Goal: Information Seeking & Learning: Learn about a topic

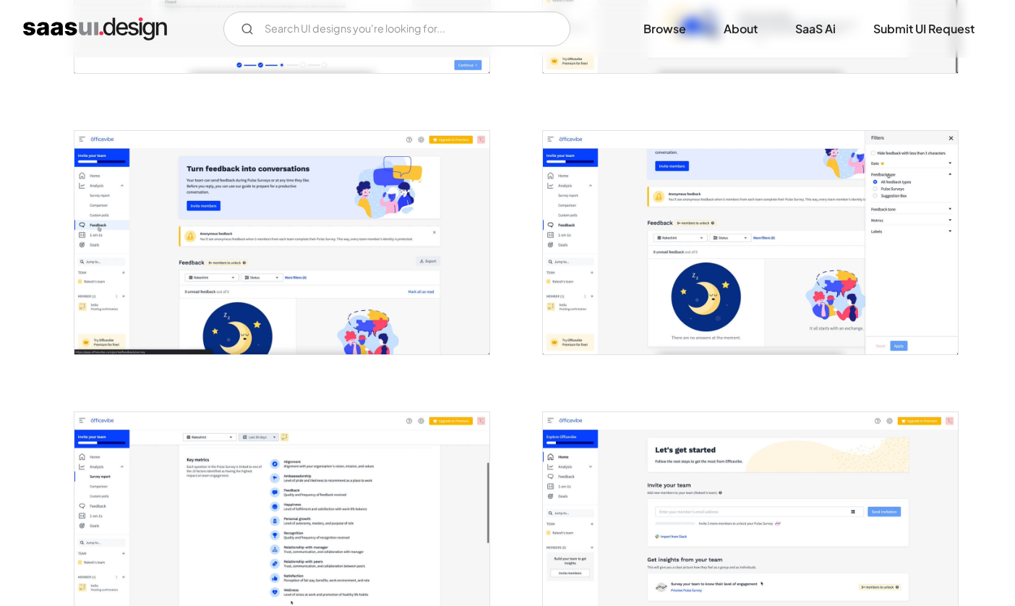
scroll to position [1614, 0]
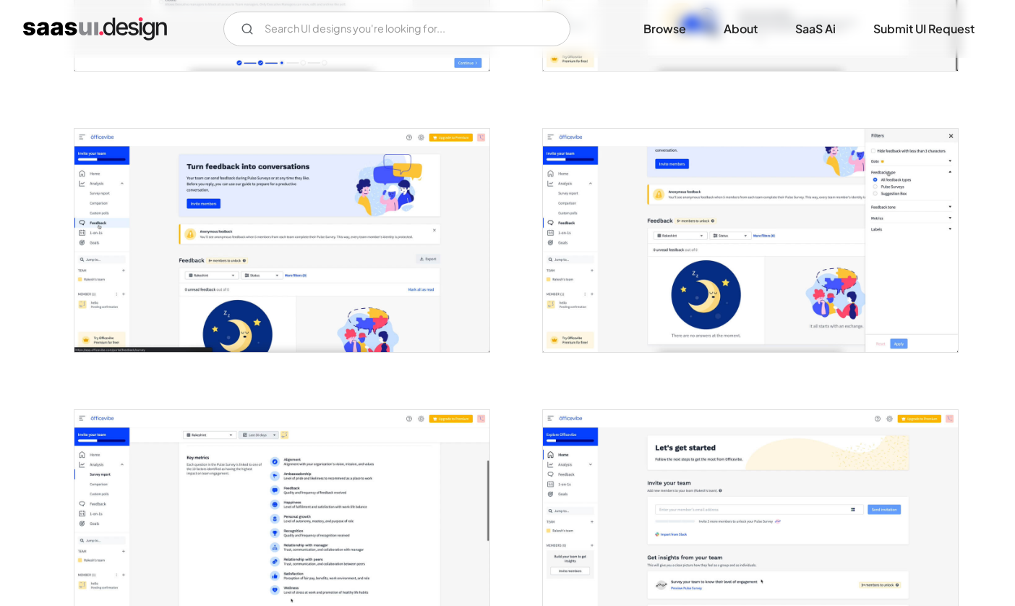
click at [393, 213] on img "open lightbox" at bounding box center [281, 240] width 415 height 223
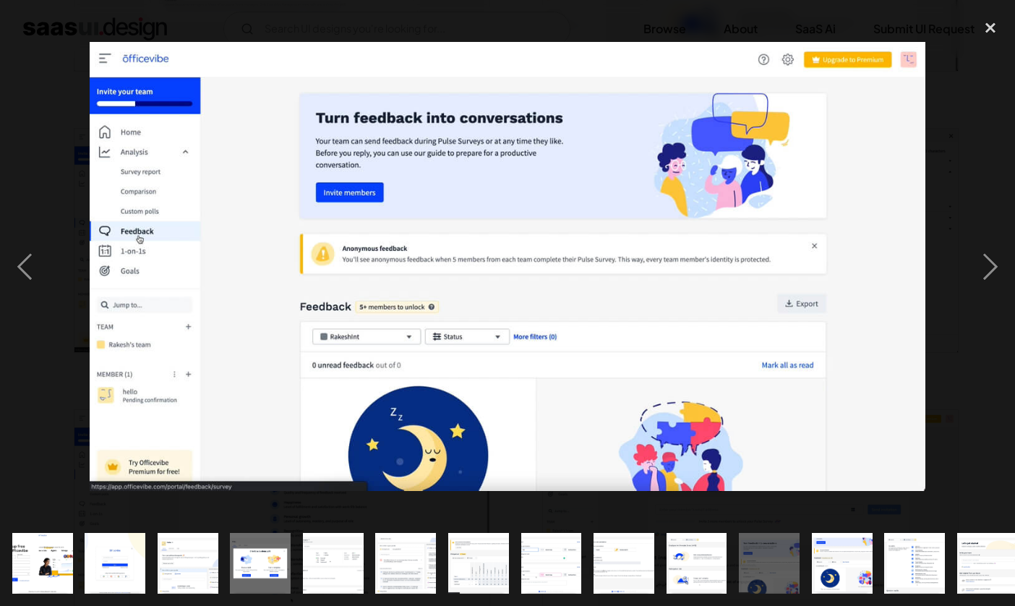
click at [64, 135] on div at bounding box center [507, 266] width 1015 height 509
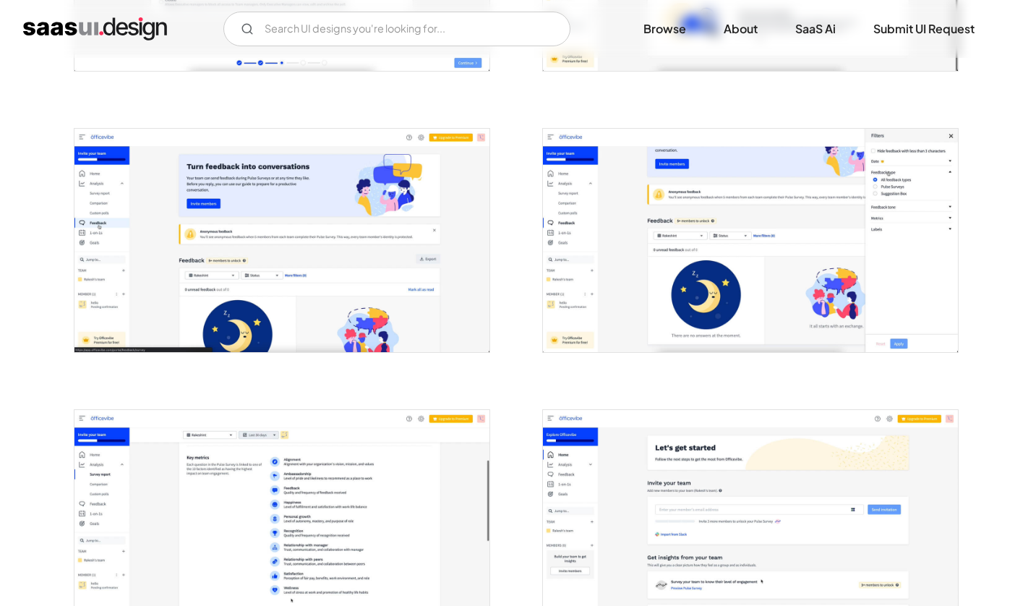
click at [633, 267] on img "open lightbox" at bounding box center [750, 240] width 415 height 223
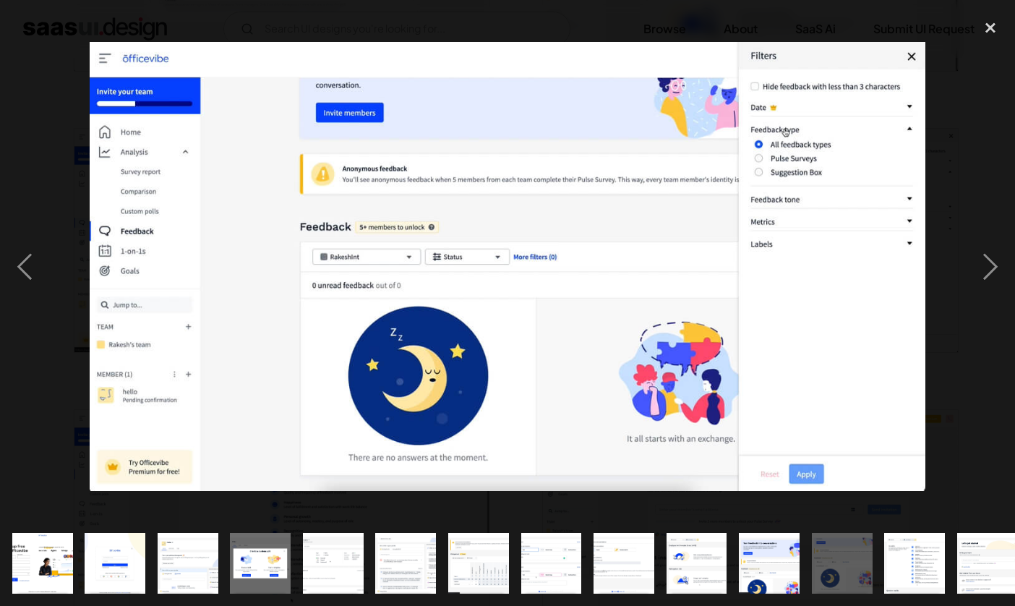
click at [911, 59] on img at bounding box center [507, 266] width 835 height 449
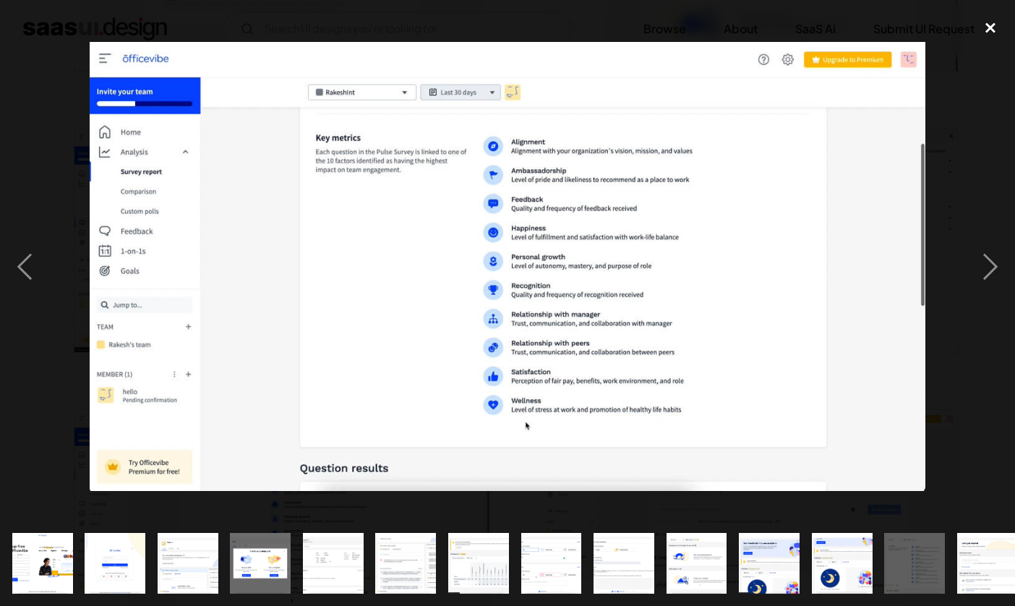
click at [992, 30] on div "close lightbox" at bounding box center [990, 28] width 49 height 32
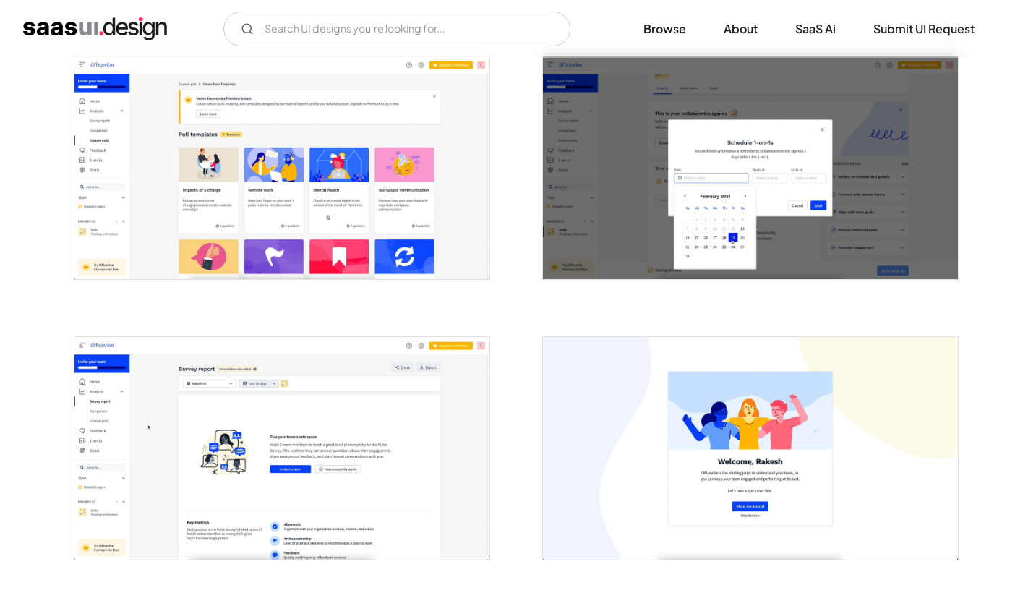
scroll to position [2523, 0]
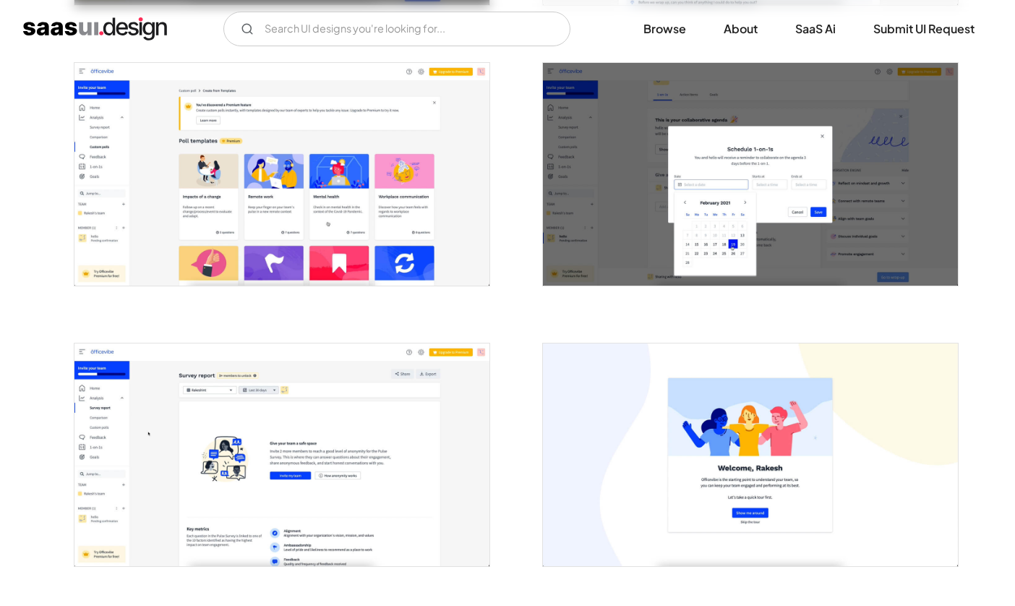
click at [795, 201] on img "open lightbox" at bounding box center [750, 174] width 415 height 223
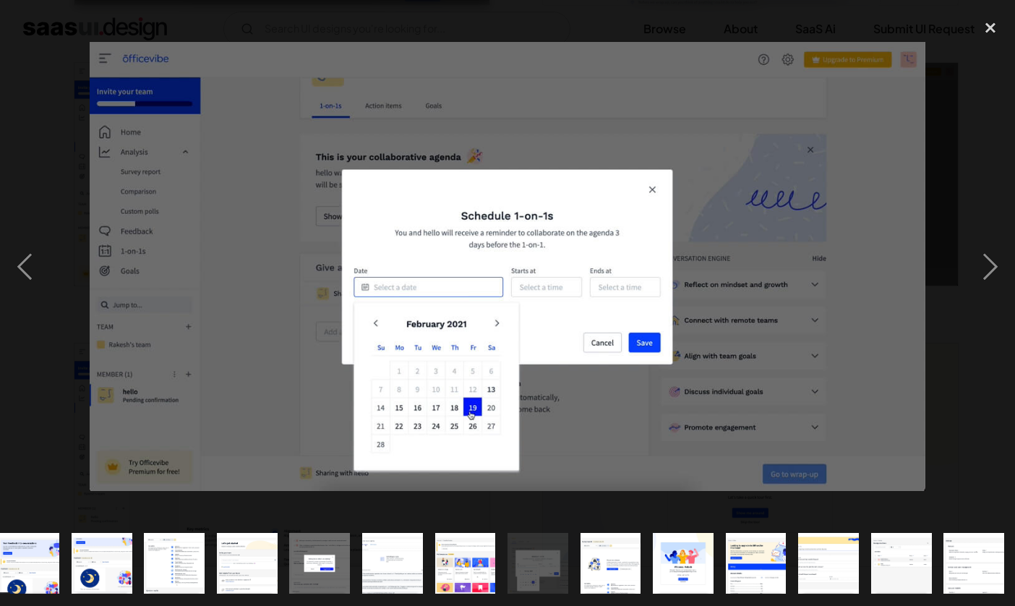
scroll to position [0, 742]
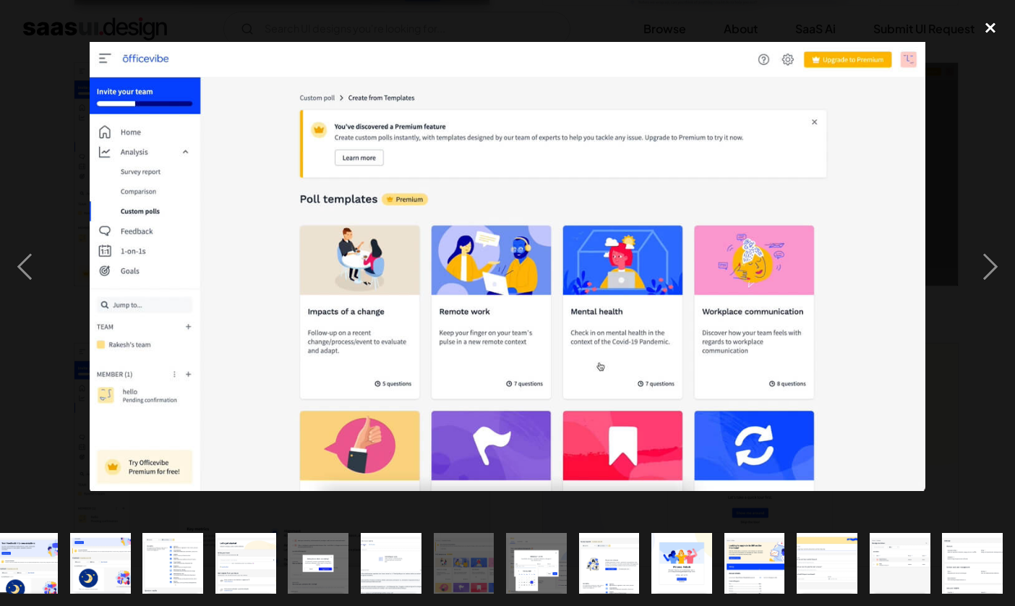
click at [994, 29] on div "close lightbox" at bounding box center [990, 28] width 49 height 32
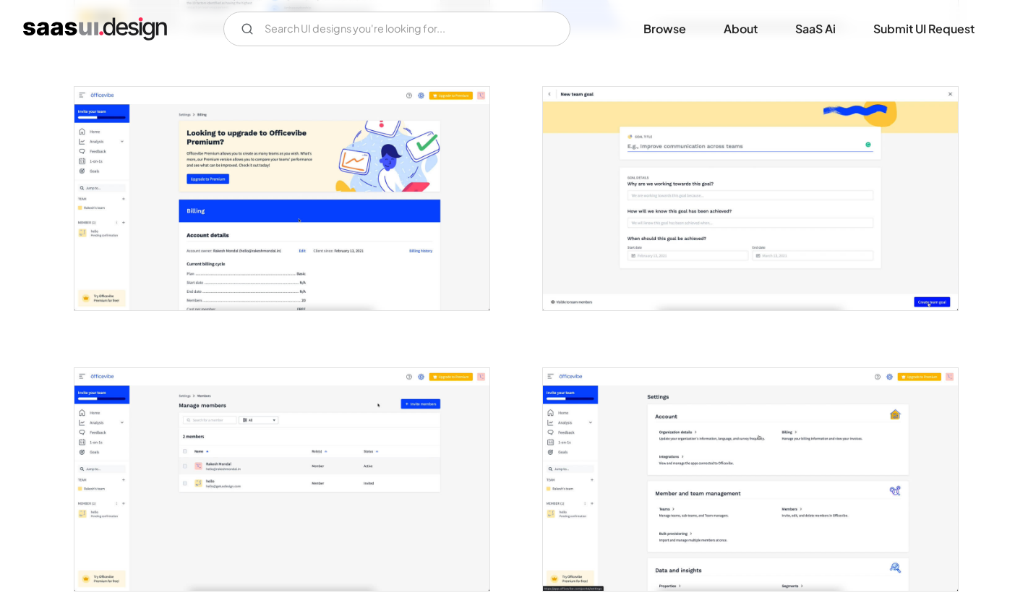
scroll to position [3057, 0]
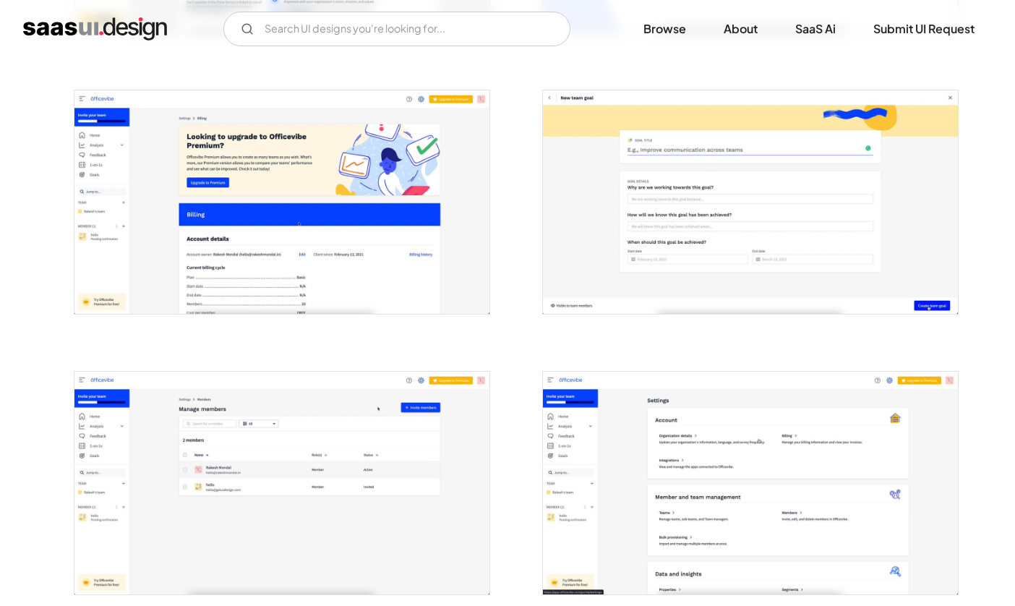
click at [630, 218] on img "open lightbox" at bounding box center [750, 201] width 415 height 223
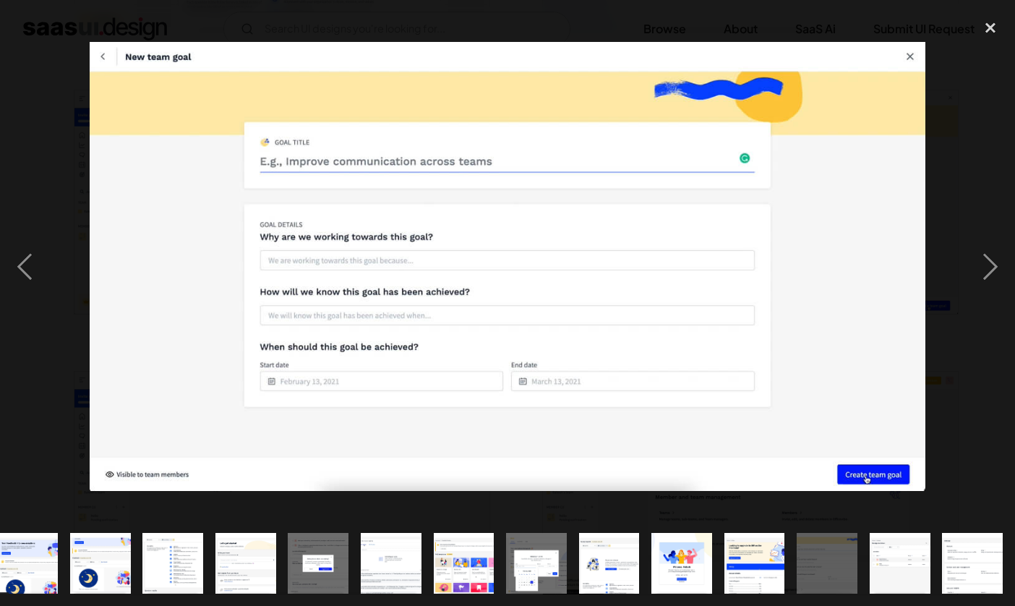
scroll to position [0, 742]
click at [986, 30] on div "close lightbox" at bounding box center [990, 28] width 49 height 32
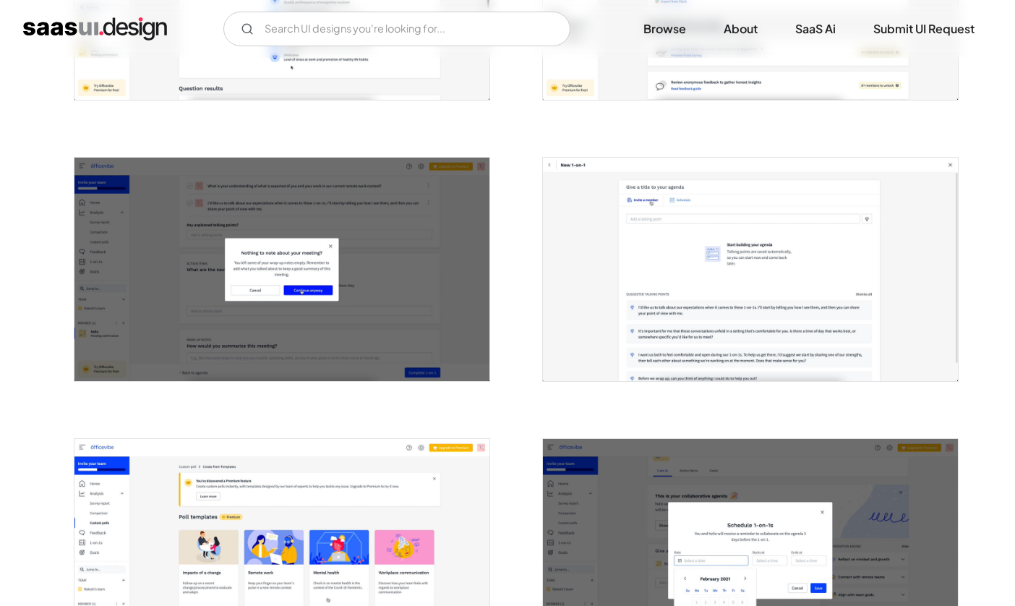
scroll to position [2047, 0]
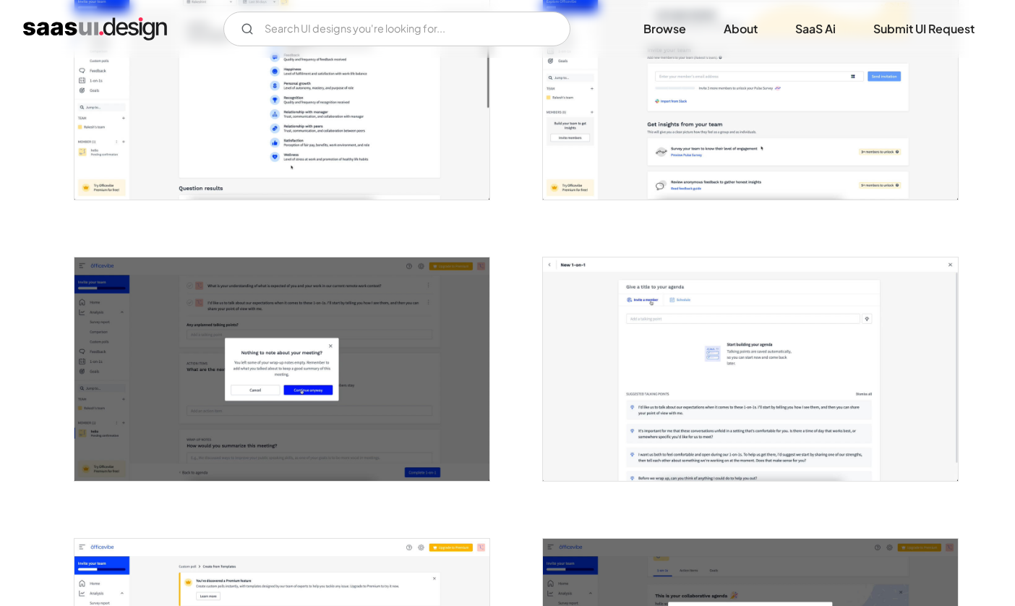
click at [794, 378] on img "open lightbox" at bounding box center [750, 368] width 415 height 223
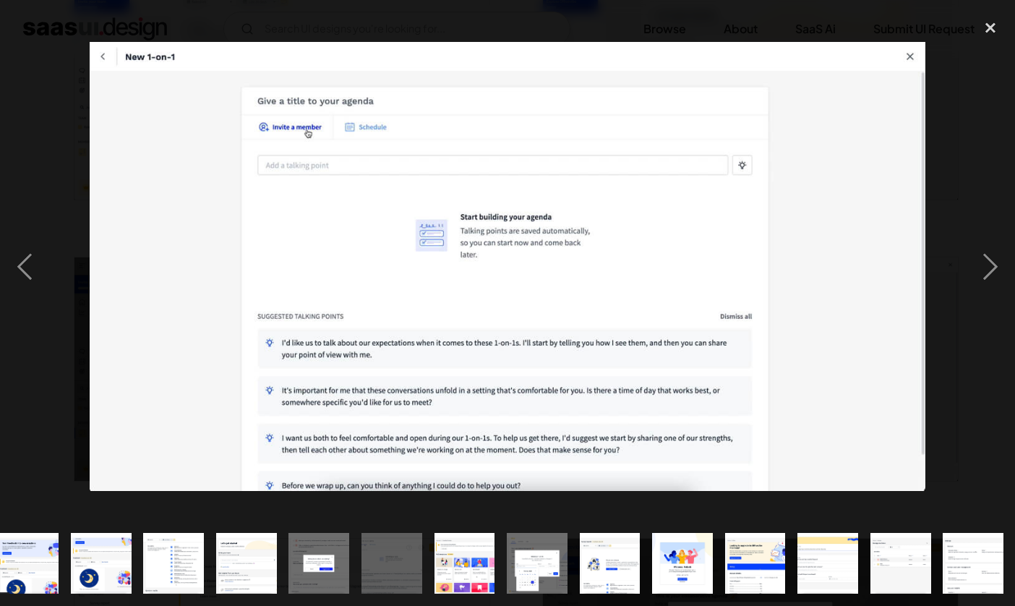
scroll to position [0, 742]
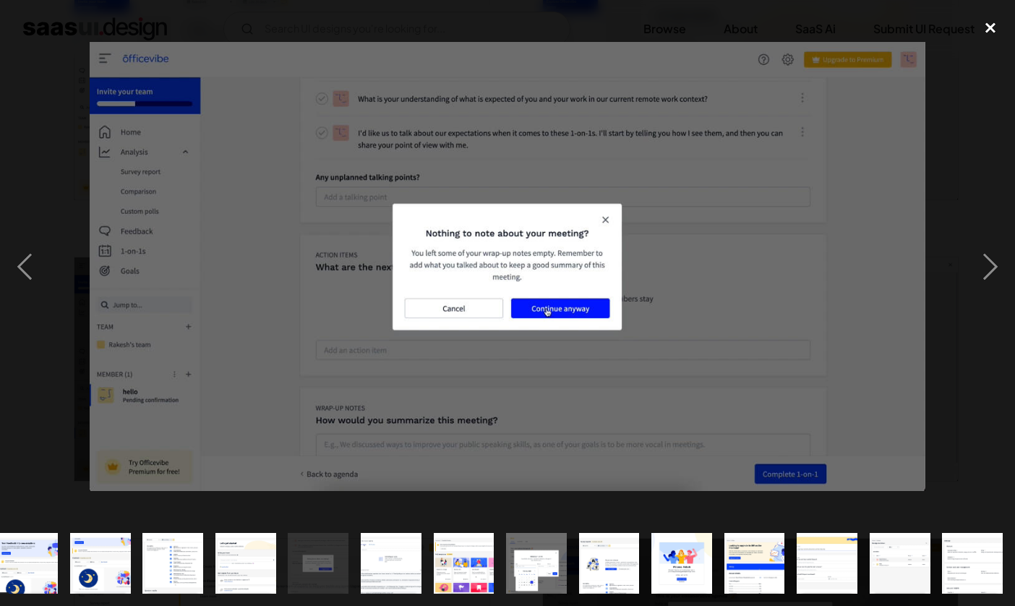
click at [994, 31] on div "close lightbox" at bounding box center [990, 28] width 49 height 32
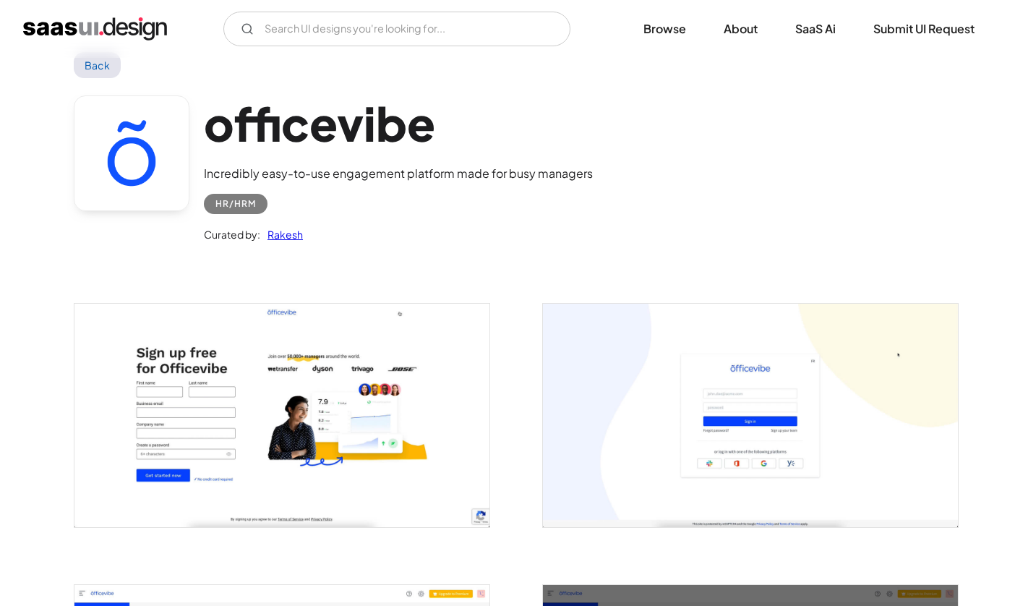
scroll to position [35, 0]
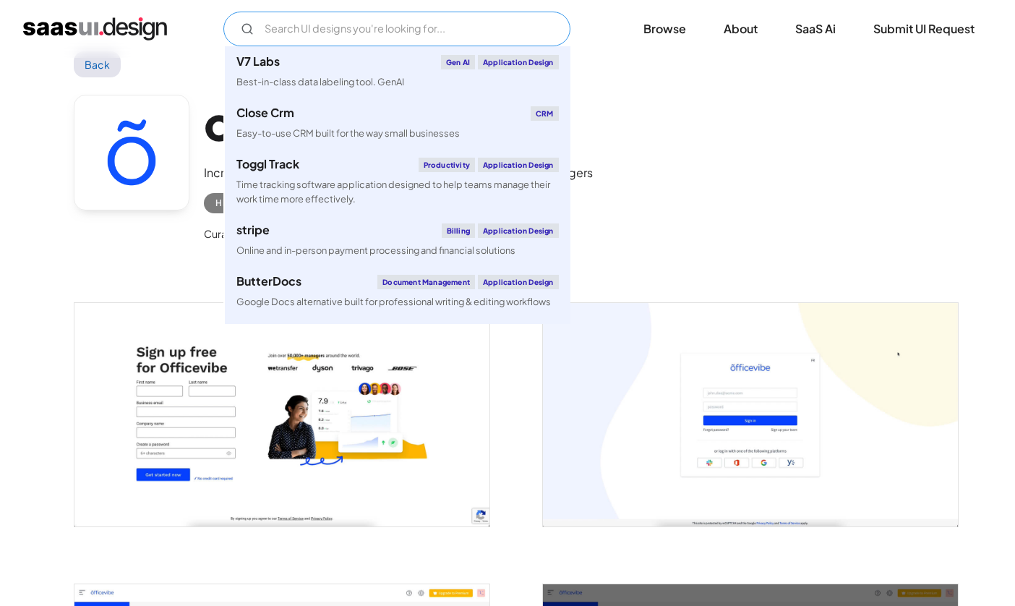
click at [295, 35] on input "Email Form" at bounding box center [396, 29] width 347 height 35
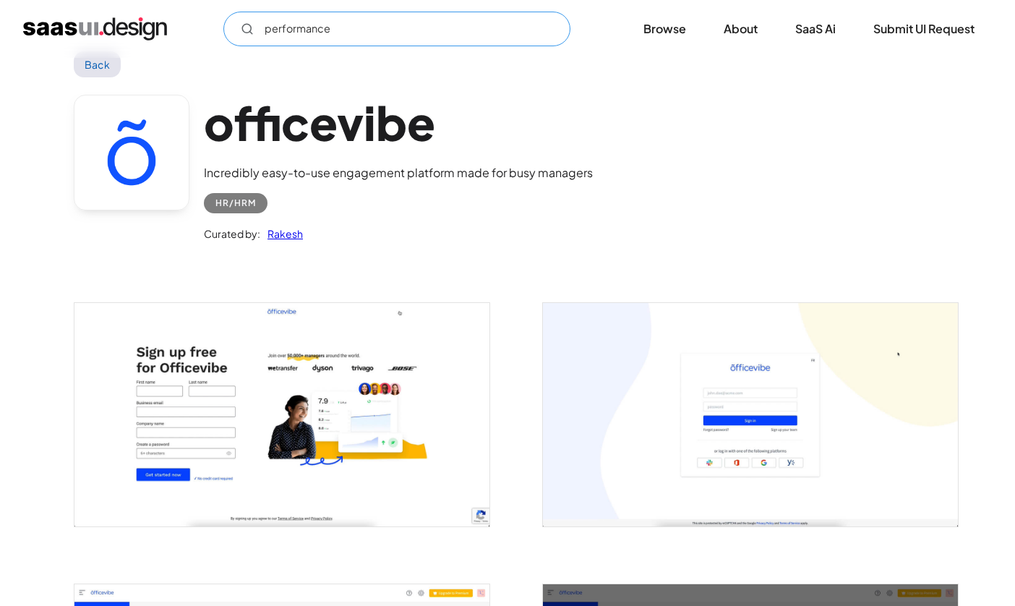
click at [245, 28] on icon "Email Form" at bounding box center [247, 28] width 13 height 13
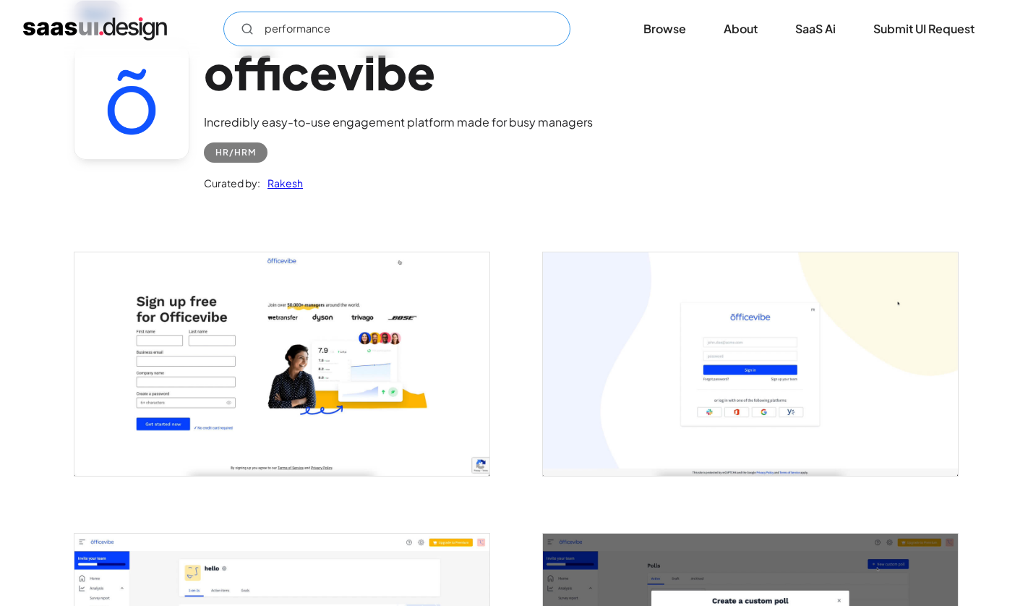
scroll to position [57, 0]
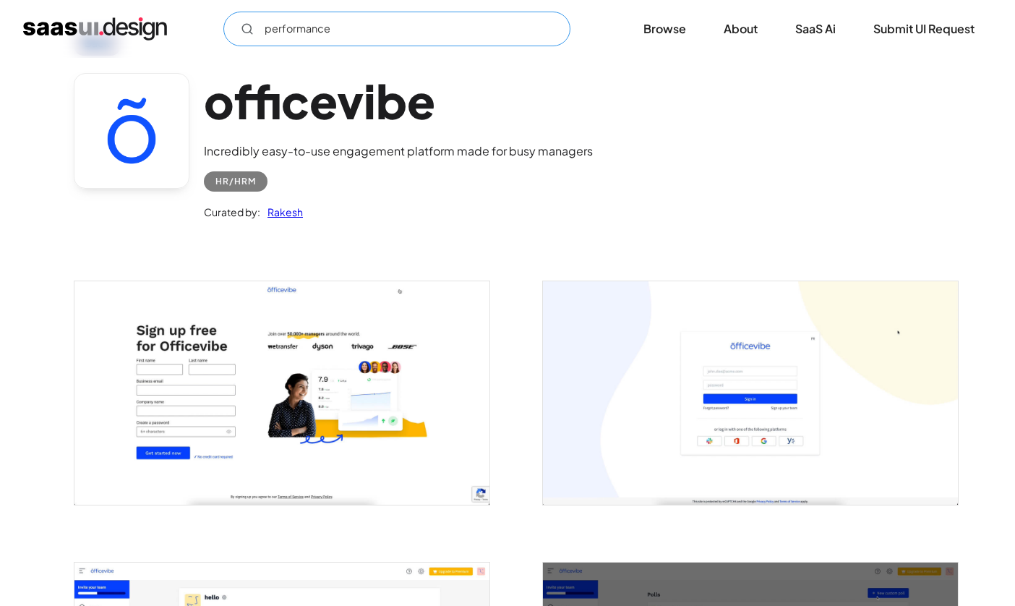
click at [374, 34] on input "performance" at bounding box center [396, 29] width 347 height 35
type input "performance"
click at [662, 35] on link "Browse" at bounding box center [664, 29] width 77 height 32
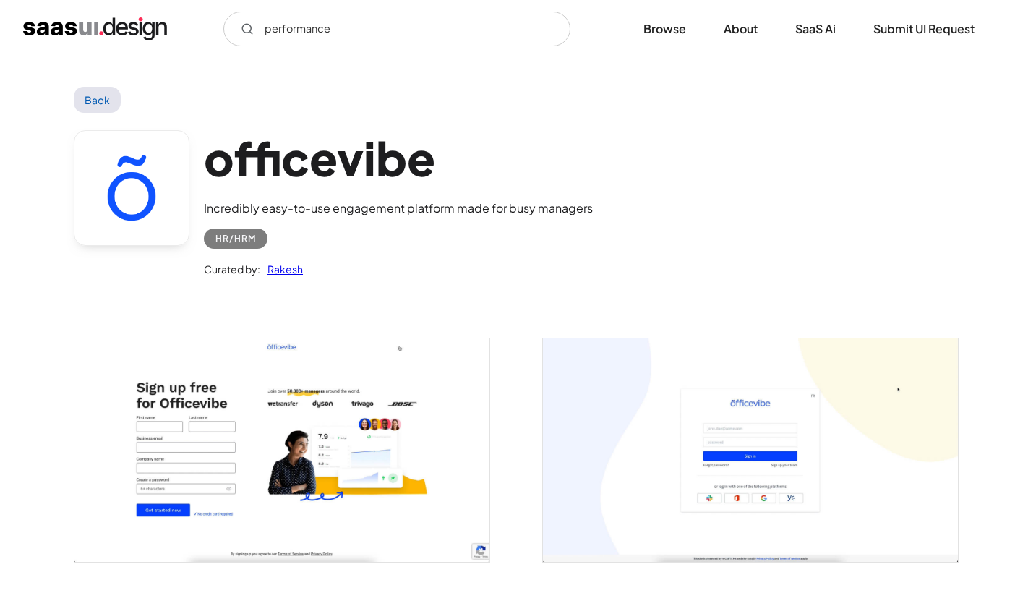
scroll to position [0, 0]
click at [99, 99] on link "Back" at bounding box center [97, 100] width 47 height 26
click at [101, 97] on link "Back" at bounding box center [97, 100] width 47 height 26
click at [397, 149] on h1 "officevibe" at bounding box center [398, 158] width 389 height 56
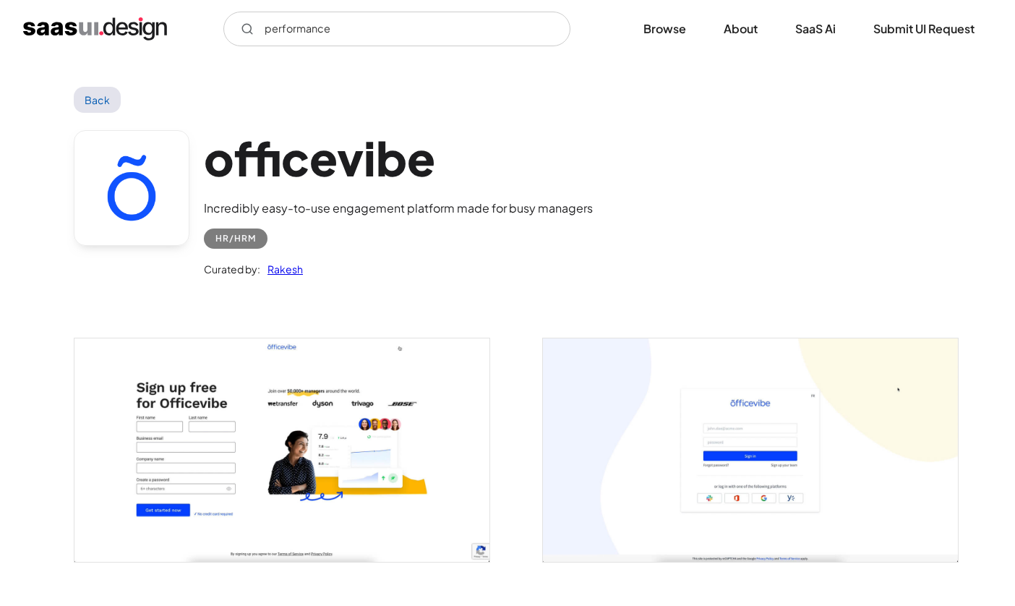
click at [482, 135] on h1 "officevibe" at bounding box center [398, 158] width 389 height 56
click at [675, 29] on link "Browse" at bounding box center [664, 29] width 77 height 32
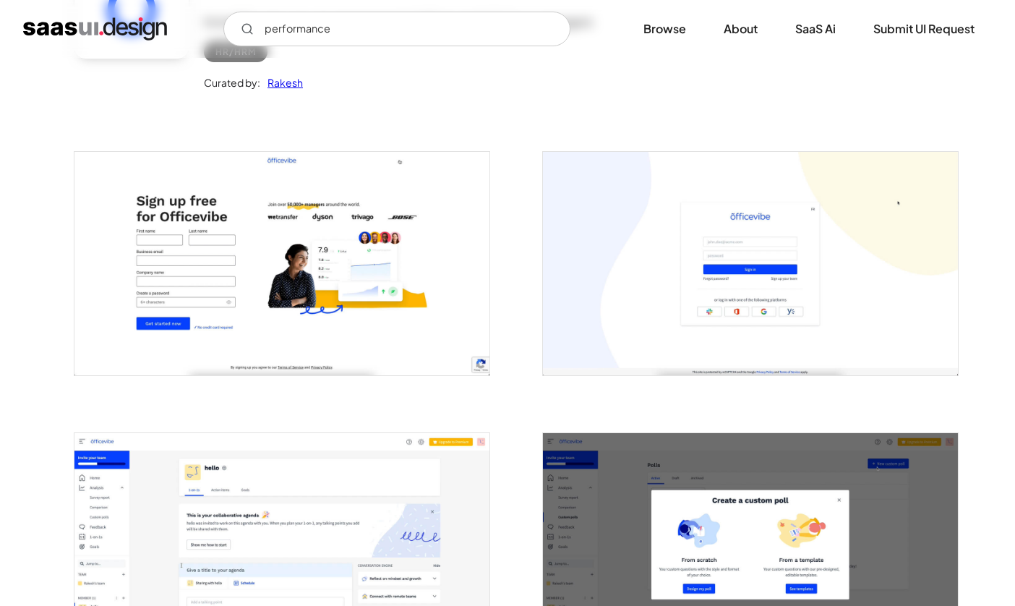
scroll to position [230, 0]
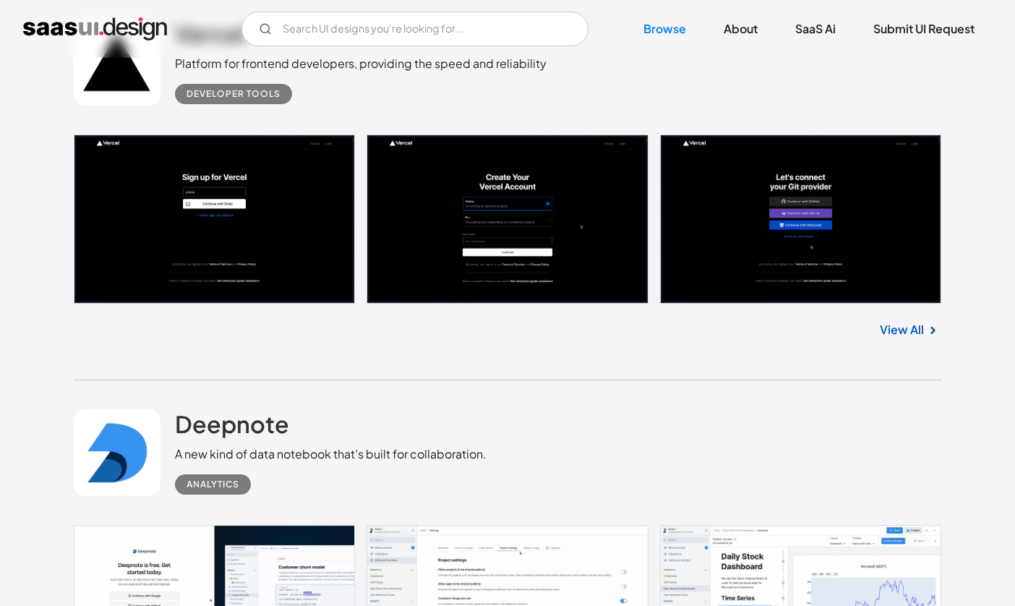
scroll to position [7956, 0]
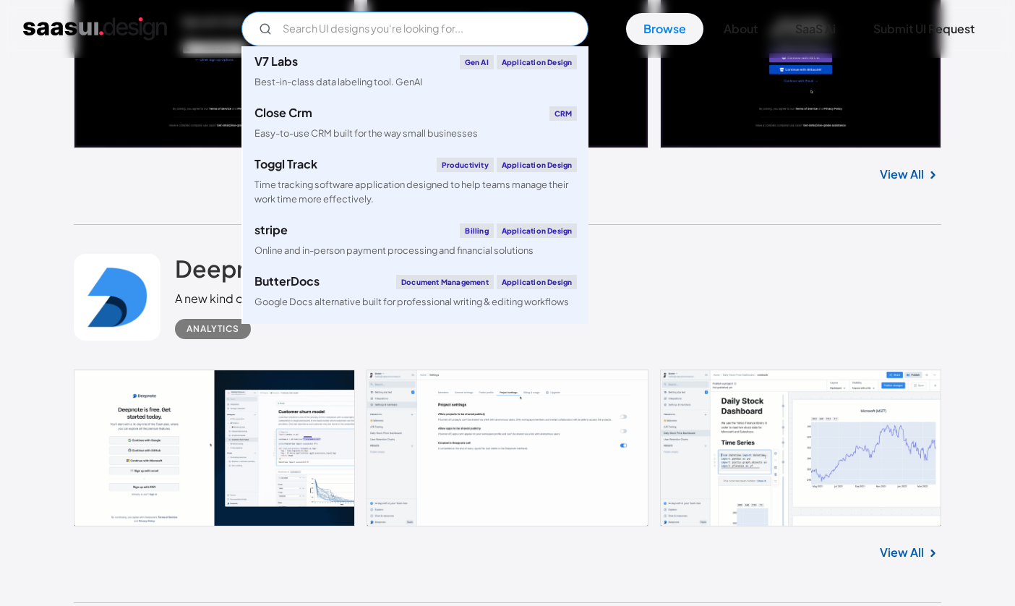
click at [469, 28] on input "Email Form" at bounding box center [415, 29] width 347 height 35
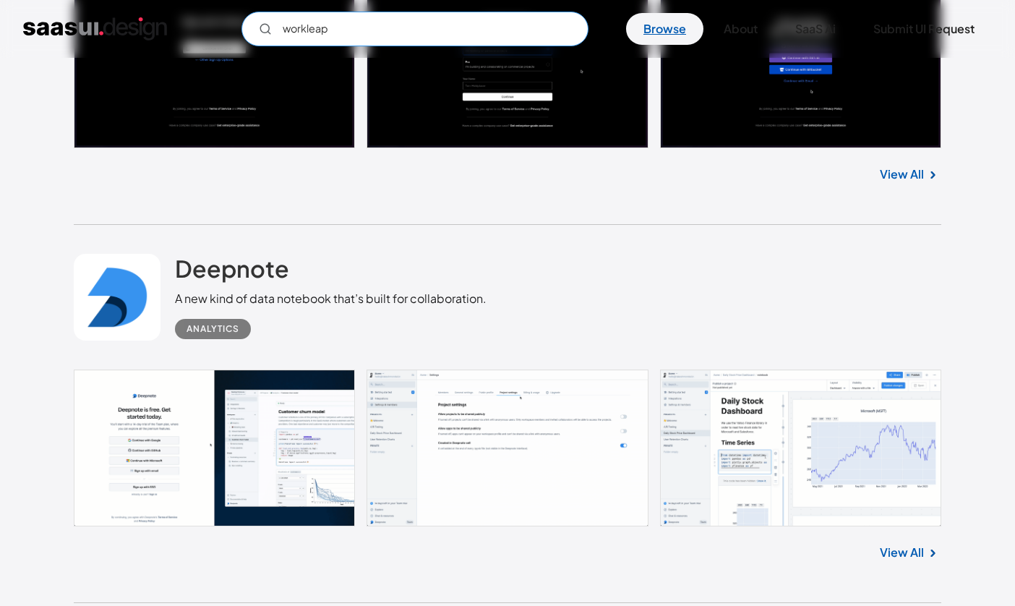
type input "workleap"
click at [685, 23] on link "Browse" at bounding box center [664, 29] width 77 height 32
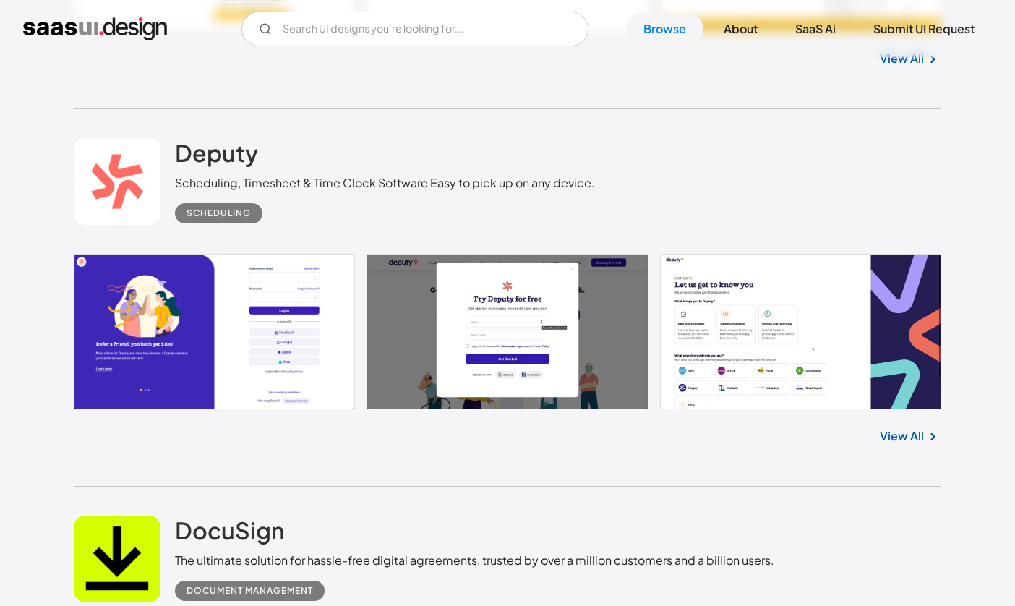
scroll to position [37169, 0]
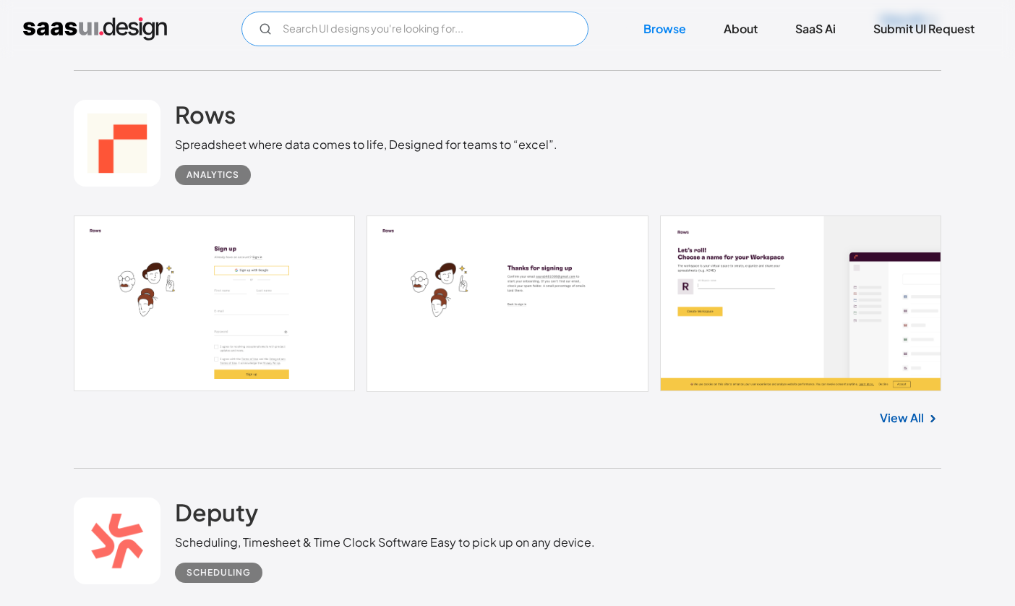
click at [493, 14] on input "Email Form" at bounding box center [415, 29] width 347 height 35
type input "officevibe"
click at [659, 27] on link "Browse" at bounding box center [664, 29] width 77 height 32
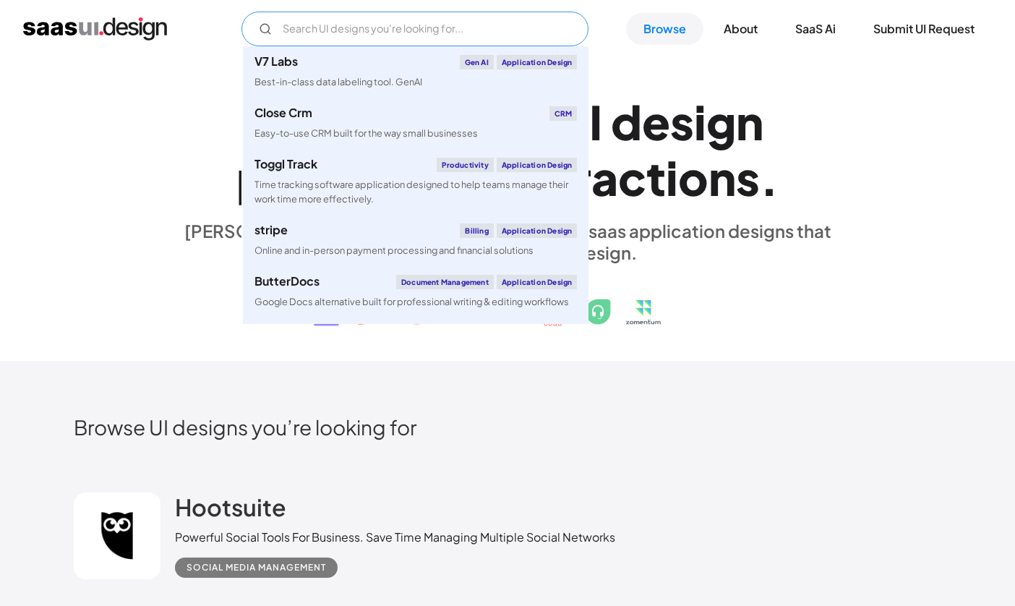
click at [491, 31] on input "Email Form" at bounding box center [415, 29] width 347 height 35
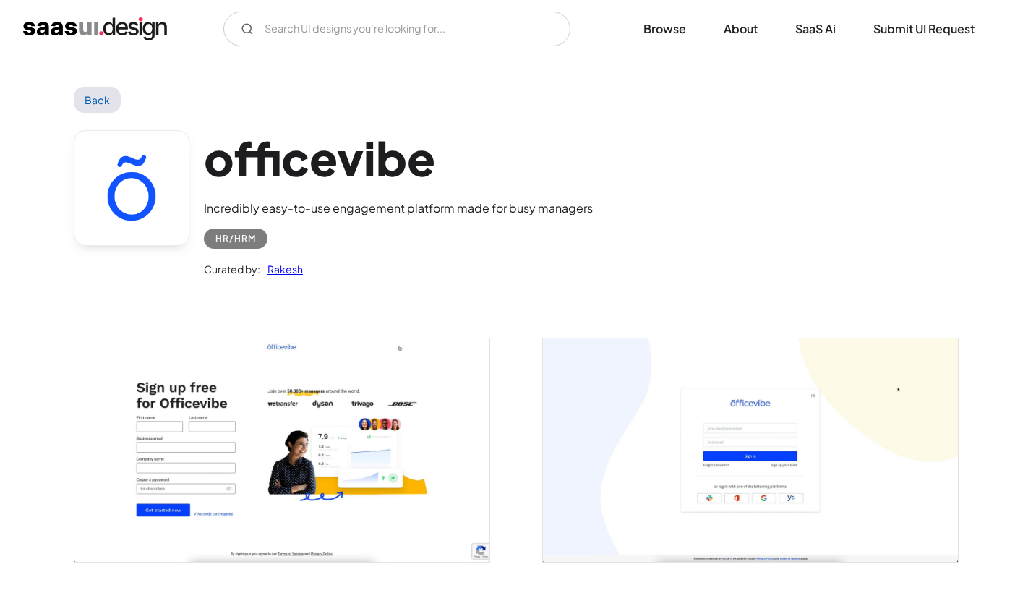
click at [287, 270] on link "Rakesh" at bounding box center [281, 268] width 43 height 17
